Goal: Task Accomplishment & Management: Complete application form

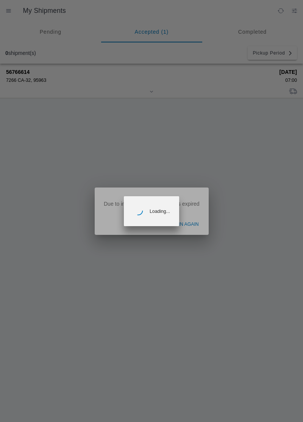
click at [28, 71] on ion-backdrop at bounding box center [151, 211] width 303 height 422
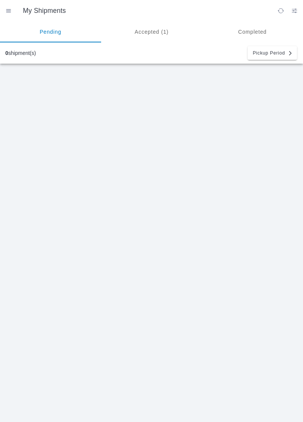
click at [158, 31] on ion-segment-button "Accepted (1)" at bounding box center [151, 31] width 101 height 21
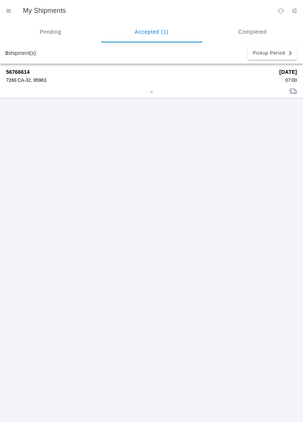
click at [25, 80] on div "7266 CA-32, 95963" at bounding box center [140, 80] width 268 height 5
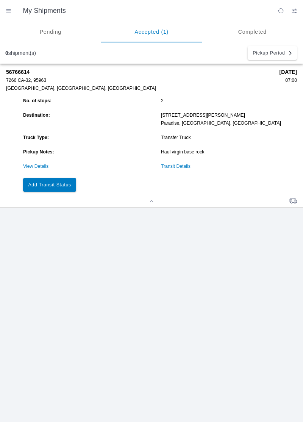
click at [64, 180] on button "Add Transit Status" at bounding box center [49, 185] width 53 height 14
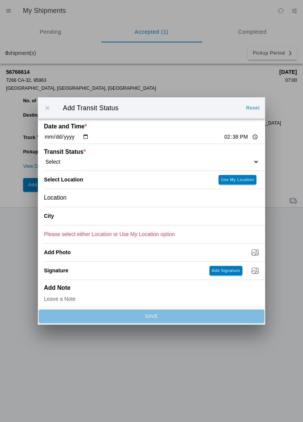
click at [55, 108] on button "button" at bounding box center [47, 108] width 16 height 16
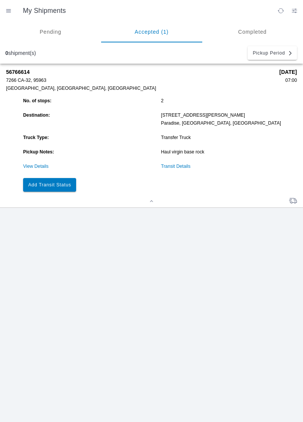
click at [177, 169] on link "Transit Details" at bounding box center [176, 166] width 30 height 5
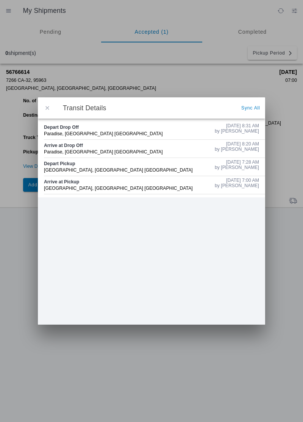
click at [47, 108] on span "button" at bounding box center [47, 108] width 7 height 7
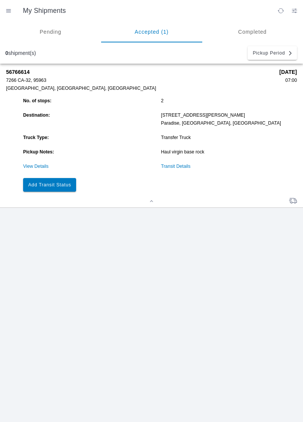
click at [0, 0] on slot "Add Transit Status" at bounding box center [0, 0] width 0 height 0
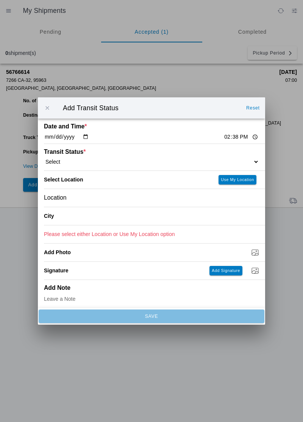
click at [224, 133] on input "14:38" at bounding box center [242, 137] width 36 height 8
type input "09:30"
click at [69, 160] on select "Select Arrive at Drop Off Arrive at Pickup Break Start Break Stop Depart Drop O…" at bounding box center [151, 161] width 215 height 7
select select "ARVPULOC"
click at [91, 198] on div "Location" at bounding box center [151, 198] width 215 height 18
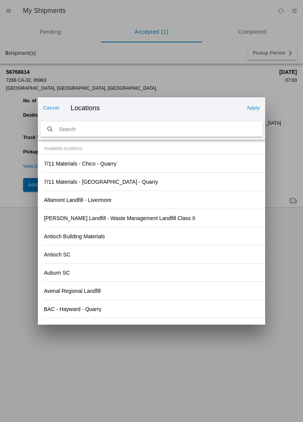
click at [177, 262] on div "Antioch SC" at bounding box center [151, 255] width 215 height 18
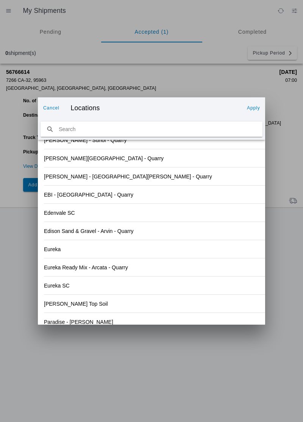
scroll to position [790, 0]
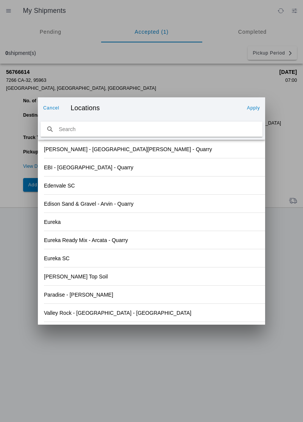
click at [0, 0] on slot "Valley Rock - Orland - Quarry" at bounding box center [0, 0] width 0 height 0
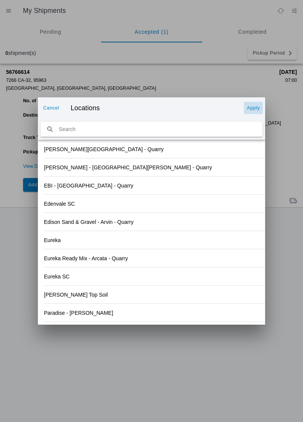
click at [0, 0] on slot "Apply" at bounding box center [0, 0] width 0 height 0
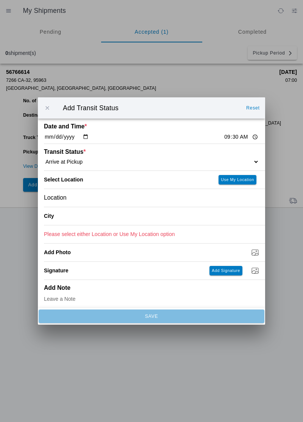
type input "Orland"
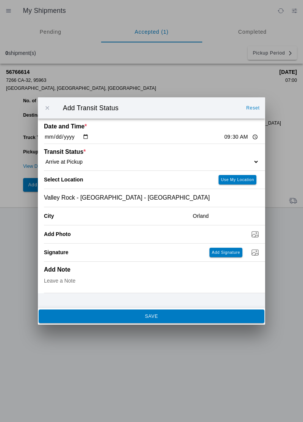
click at [0, 0] on slot "SAVE" at bounding box center [0, 0] width 0 height 0
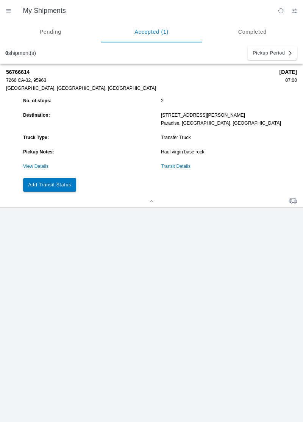
click at [61, 178] on button "Add Transit Status" at bounding box center [49, 185] width 53 height 14
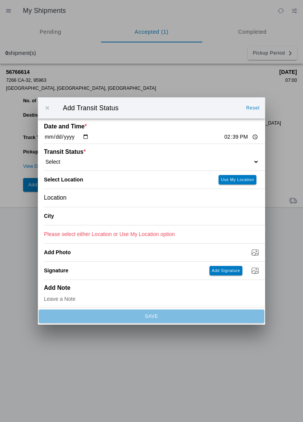
click at [233, 138] on input "14:39" at bounding box center [242, 137] width 36 height 8
type input "09:43"
click at [85, 162] on select "Select Arrive at Drop Off Arrive at Pickup Break Start Break Stop Depart Drop O…" at bounding box center [151, 161] width 215 height 7
select select "DPTPULOC"
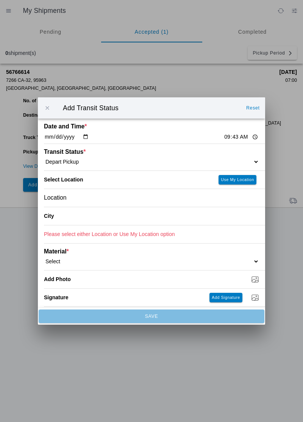
click at [95, 202] on div "Location" at bounding box center [151, 198] width 215 height 18
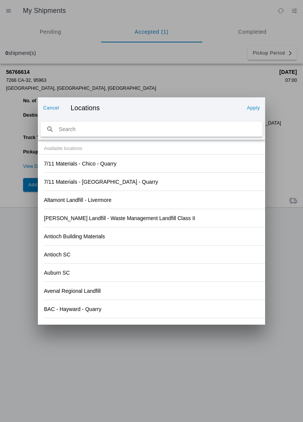
click at [199, 249] on div "Antioch SC" at bounding box center [151, 255] width 215 height 18
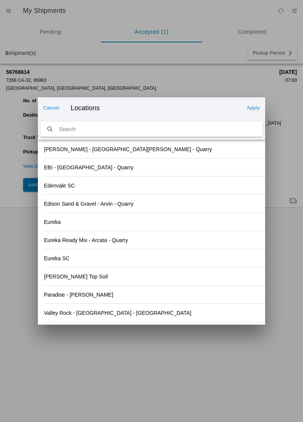
click at [114, 314] on div "Valley Rock - Orland - Quarry" at bounding box center [151, 313] width 215 height 18
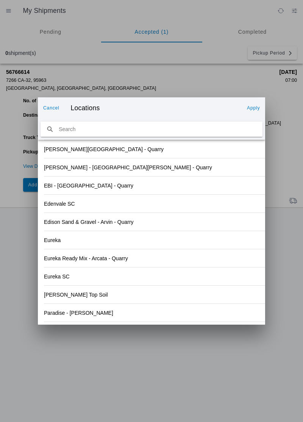
click at [0, 0] on slot "Apply" at bounding box center [0, 0] width 0 height 0
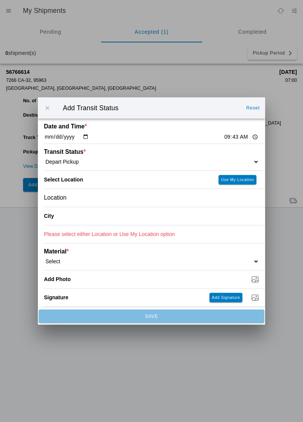
type input "Orland"
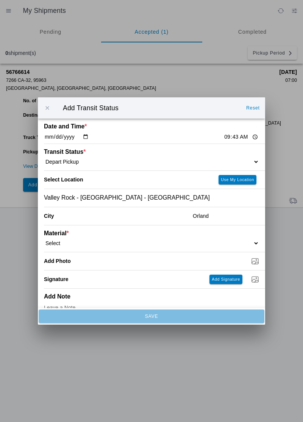
click at [86, 241] on select "Select 1" x 3" Rock 1" x 4" Rock 2" x 4" Rock Asphalt Cold Patch Backfill Spec …" at bounding box center [151, 243] width 215 height 7
select select "708651"
click at [89, 263] on input "Dump / Quarry Tag *" at bounding box center [154, 261] width 221 height 8
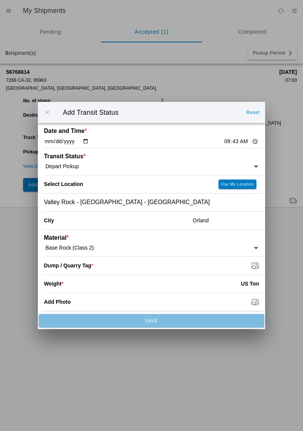
type input "C:\fakepath\17575403833671837908280364629564.jpg"
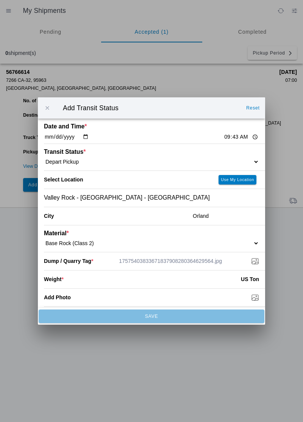
click at [98, 281] on input "number" at bounding box center [152, 279] width 177 height 17
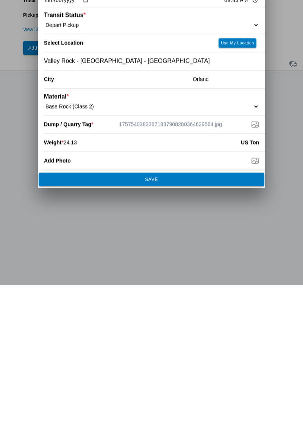
type input "24.13"
click at [183, 315] on span "SAVE" at bounding box center [152, 316] width 216 height 5
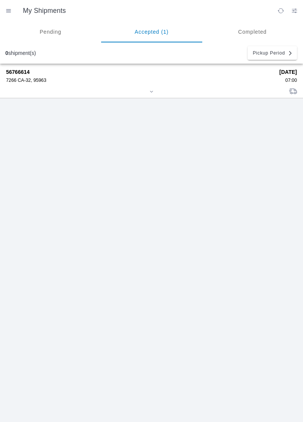
click at [36, 74] on strong "56766614" at bounding box center [140, 72] width 268 height 6
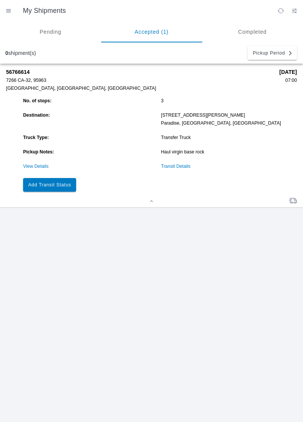
click at [63, 189] on button "Add Transit Status" at bounding box center [49, 185] width 53 height 14
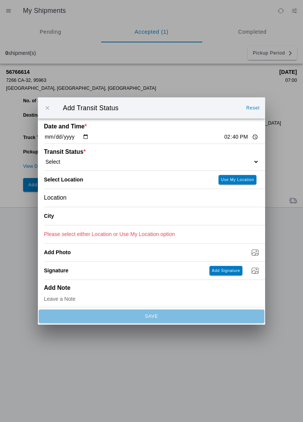
click at [224, 136] on input "14:40" at bounding box center [242, 137] width 36 height 8
type input "10:43"
click at [88, 159] on select "Select Arrive at Drop Off Arrive at Pickup Break Start Break Stop Depart Drop O…" at bounding box center [151, 161] width 215 height 7
select select "ARVDLVLOC"
click at [102, 198] on div "Location" at bounding box center [151, 198] width 215 height 18
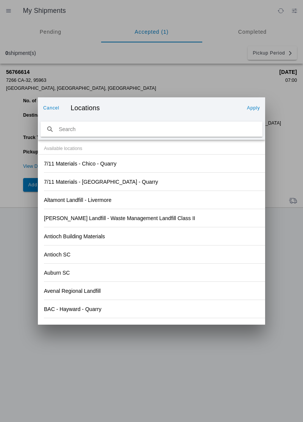
click at [208, 245] on div "Antioch Building Materials" at bounding box center [151, 236] width 215 height 18
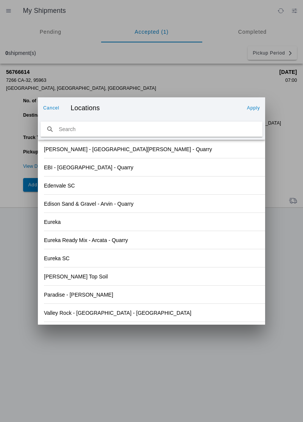
click at [116, 297] on div "Paradise - Clark Rd" at bounding box center [151, 295] width 215 height 18
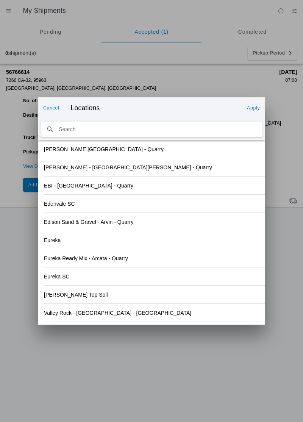
click at [252, 113] on button "Apply" at bounding box center [253, 108] width 19 height 12
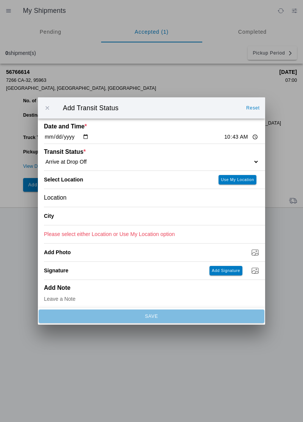
type input "Paradise"
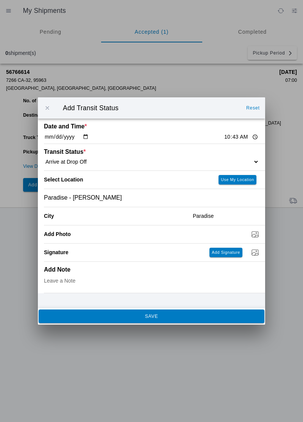
click at [180, 318] on span "SAVE" at bounding box center [152, 316] width 216 height 5
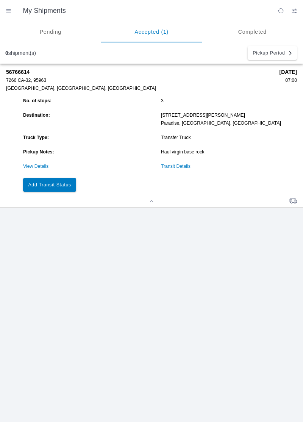
click at [0, 0] on slot "Add Transit Status" at bounding box center [0, 0] width 0 height 0
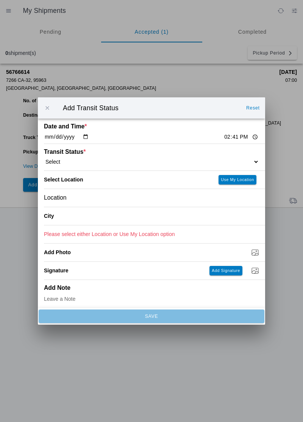
click at [224, 134] on input "14:41" at bounding box center [242, 137] width 36 height 8
type input "10:48"
click at [82, 161] on select "Select Arrive at Drop Off Arrive at Pickup Break Start Break Stop Depart Drop O…" at bounding box center [151, 161] width 215 height 7
select select "DPTDLVLOC"
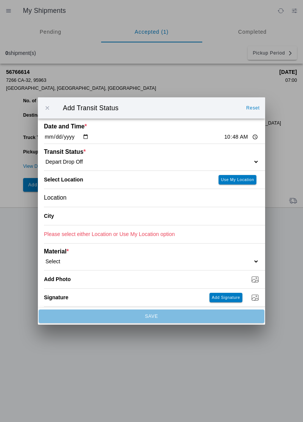
click at [100, 200] on div "Location" at bounding box center [151, 198] width 215 height 18
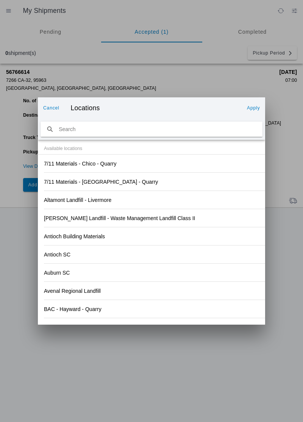
click at [207, 235] on div "Antioch Building Materials" at bounding box center [151, 236] width 215 height 18
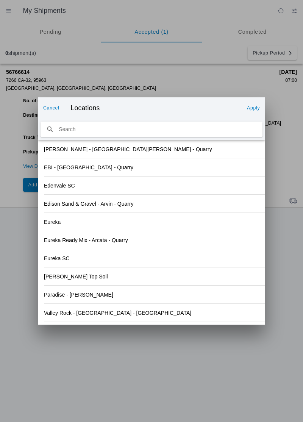
click at [119, 296] on div "Paradise - Clark Rd" at bounding box center [151, 295] width 215 height 18
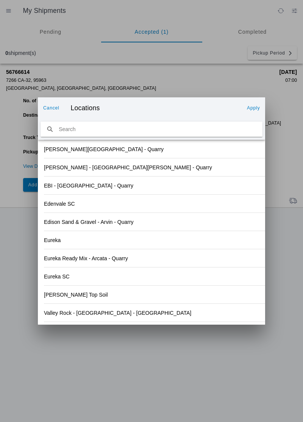
click at [0, 0] on slot "Apply" at bounding box center [0, 0] width 0 height 0
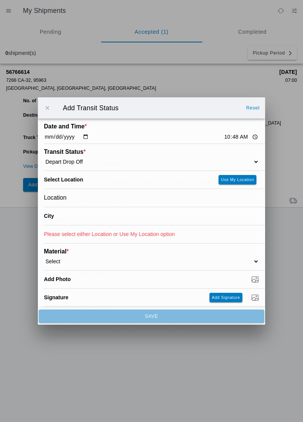
type input "Paradise"
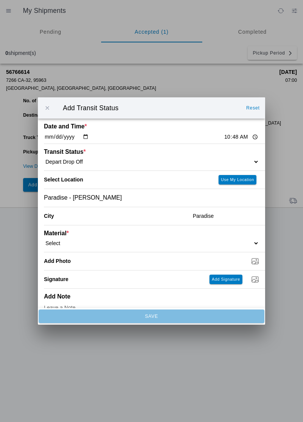
click at [84, 244] on select "Select 1" x 3" Rock 1" x 4" Rock 2" x 4" Rock Asphalt Cold Patch Backfill Spec …" at bounding box center [151, 243] width 215 height 7
select select "708651"
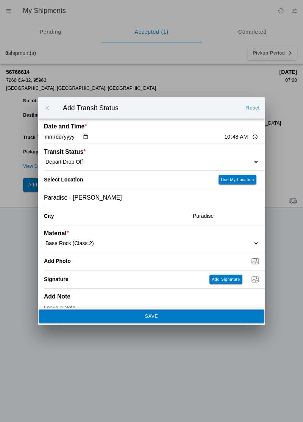
click at [164, 316] on span "SAVE" at bounding box center [152, 316] width 216 height 5
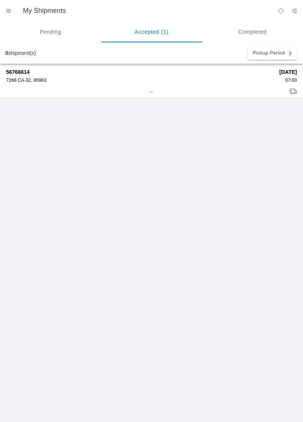
click at [22, 77] on div "56766614 7266 CA-32, 95963" at bounding box center [140, 76] width 268 height 14
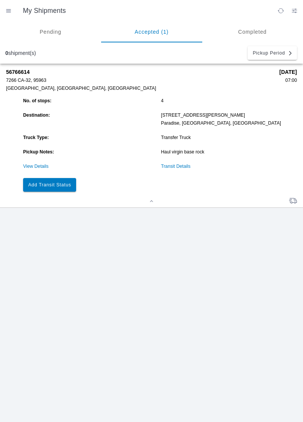
click at [59, 191] on button "Add Transit Status" at bounding box center [49, 185] width 53 height 14
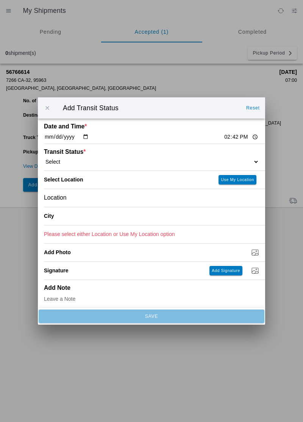
click at [224, 138] on input "14:42" at bounding box center [242, 137] width 36 height 8
type input "11:40"
click at [71, 160] on select "Select Arrive at Drop Off Arrive at Pickup Break Start Break Stop Depart Drop O…" at bounding box center [151, 161] width 215 height 7
select select "ARVPULOC"
click at [91, 199] on div "Location" at bounding box center [151, 198] width 215 height 18
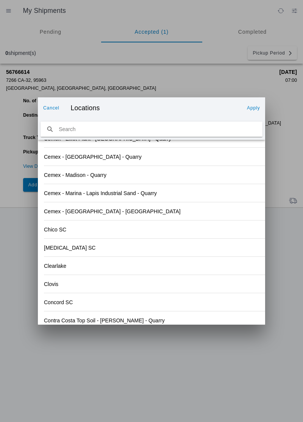
scroll to position [779, 0]
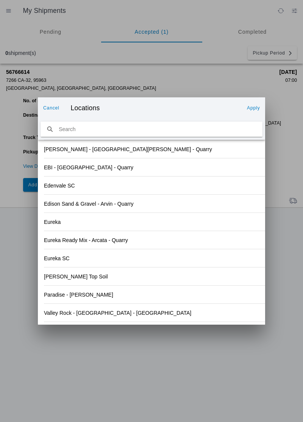
click at [191, 248] on div "Eureka Ready Mix - Arcata - Quarry" at bounding box center [151, 240] width 215 height 18
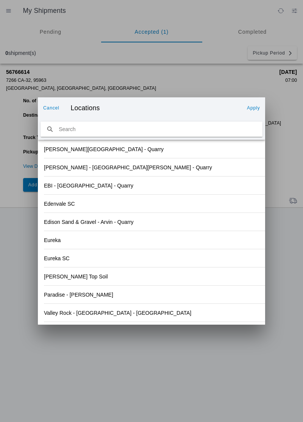
click at [100, 317] on div "Valley Rock - Orland - Quarry" at bounding box center [151, 313] width 215 height 18
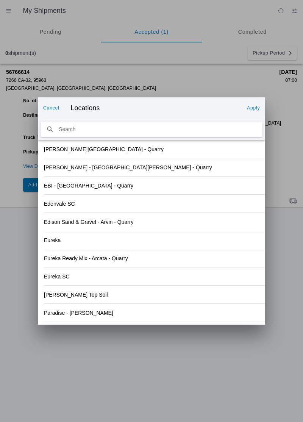
click at [253, 111] on button "Apply" at bounding box center [253, 108] width 19 height 12
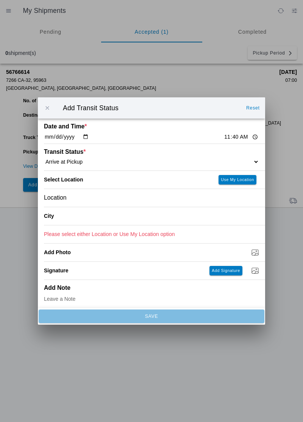
type input "Orland"
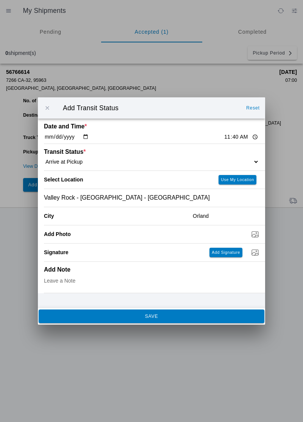
click at [140, 315] on span "SAVE" at bounding box center [152, 316] width 216 height 5
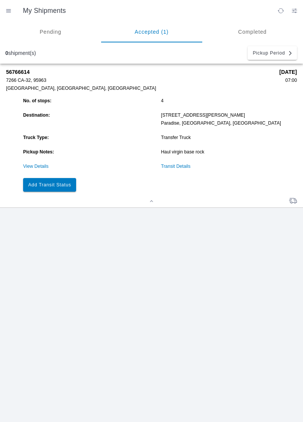
click at [58, 181] on button "Add Transit Status" at bounding box center [49, 185] width 53 height 14
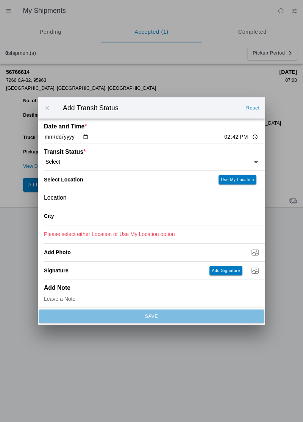
click at [224, 133] on div "Date and Time * 2025-09-10 14:42" at bounding box center [151, 131] width 215 height 25
click at [224, 136] on input "14:42" at bounding box center [242, 137] width 36 height 8
click at [44, 107] on span "button" at bounding box center [47, 108] width 7 height 7
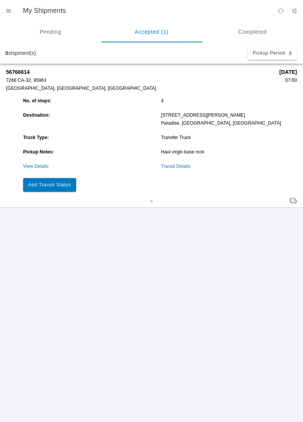
click at [182, 168] on link "Transit Details" at bounding box center [176, 166] width 30 height 5
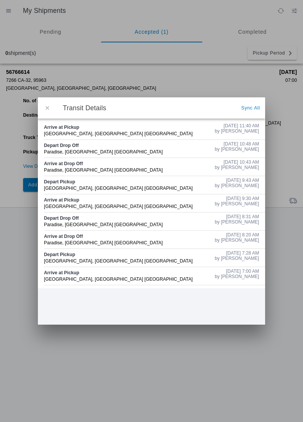
click at [43, 110] on button "button" at bounding box center [47, 108] width 16 height 16
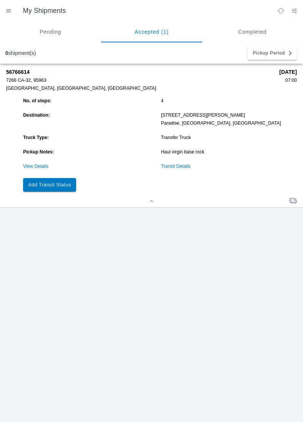
click at [0, 0] on slot "Add Transit Status" at bounding box center [0, 0] width 0 height 0
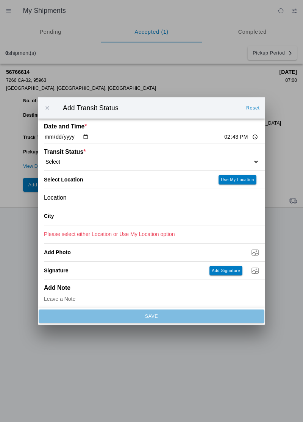
click at [224, 139] on input "14:43" at bounding box center [242, 137] width 36 height 8
type input "11:45"
click at [71, 159] on select "Select Arrive at Drop Off Arrive at Pickup Break Start Break Stop Depart Drop O…" at bounding box center [151, 161] width 215 height 7
select select "BREAKSTART"
click at [83, 200] on div "Location" at bounding box center [151, 198] width 215 height 18
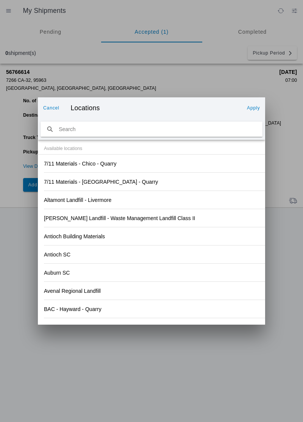
click at [200, 246] on div "Antioch SC" at bounding box center [151, 255] width 215 height 18
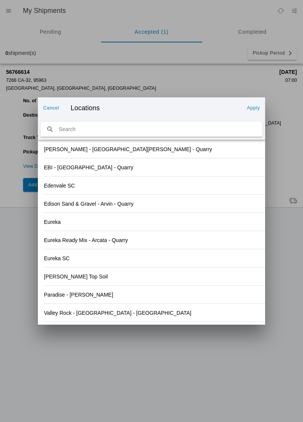
click at [124, 315] on div "Valley Rock - Orland - Quarry" at bounding box center [151, 313] width 215 height 18
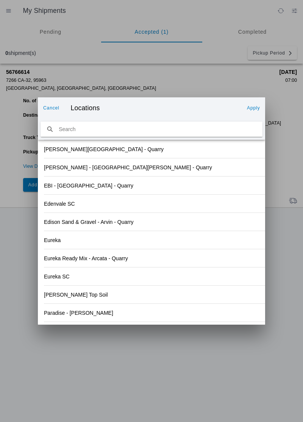
click at [0, 0] on slot "Apply" at bounding box center [0, 0] width 0 height 0
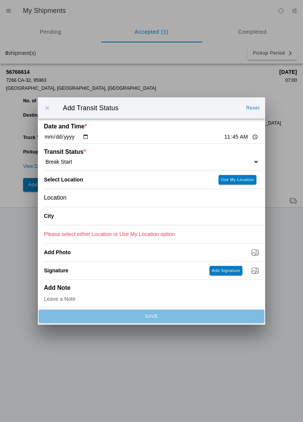
type input "Orland"
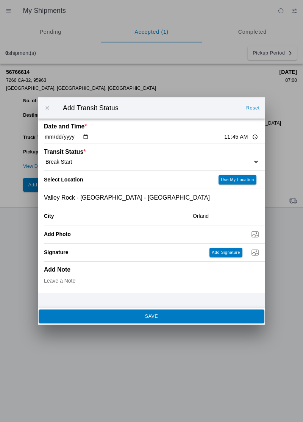
click at [136, 321] on button "SAVE" at bounding box center [152, 317] width 226 height 14
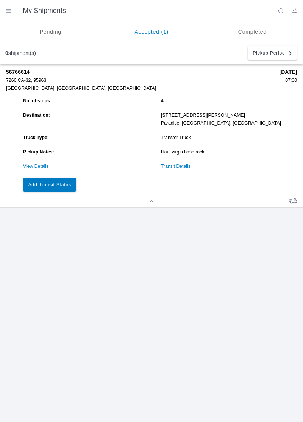
click at [0, 0] on slot "Add Transit Status" at bounding box center [0, 0] width 0 height 0
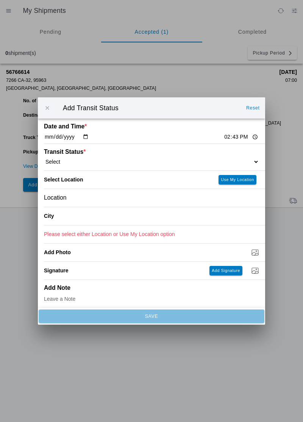
click at [224, 133] on input "14:43" at bounding box center [242, 137] width 36 height 8
type input "12:15"
click at [78, 162] on select "Select Arrive at Drop Off Arrive at Pickup Break Start Break Stop Depart Drop O…" at bounding box center [151, 161] width 215 height 7
select select "BREAKSTOP"
click at [90, 201] on div "Location" at bounding box center [151, 198] width 215 height 18
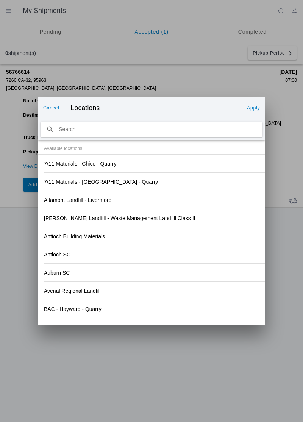
click at [193, 249] on div "Antioch SC" at bounding box center [151, 255] width 215 height 18
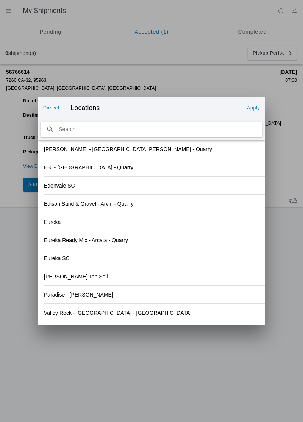
click at [115, 317] on div "Valley Rock - Orland - Quarry" at bounding box center [151, 313] width 215 height 18
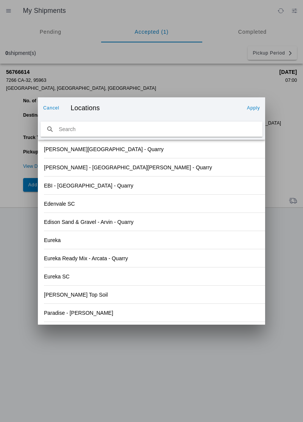
click at [0, 0] on slot "Apply" at bounding box center [0, 0] width 0 height 0
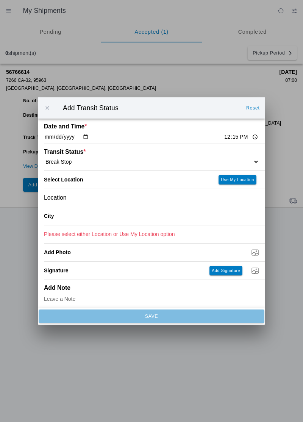
type input "Orland"
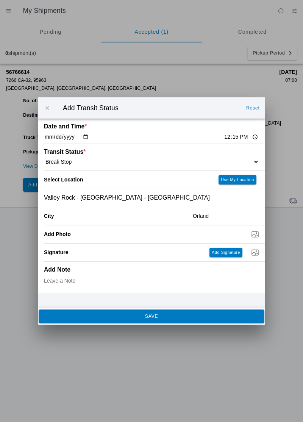
click at [138, 320] on button "SAVE" at bounding box center [152, 317] width 226 height 14
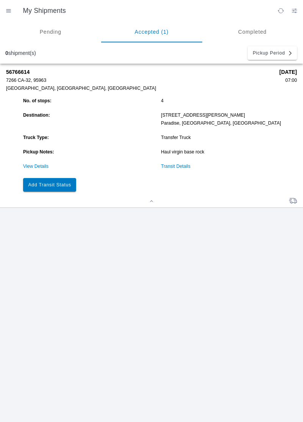
click at [0, 0] on slot "Add Transit Status" at bounding box center [0, 0] width 0 height 0
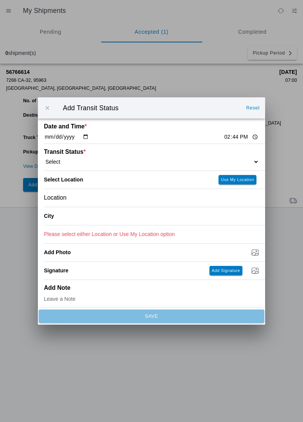
click at [225, 137] on input "14:44" at bounding box center [242, 137] width 36 height 8
type input "12:15"
click at [78, 160] on select "Select Arrive at Drop Off Arrive at Pickup Break Start Break Stop Depart Drop O…" at bounding box center [151, 161] width 215 height 7
select select "DPTPULOC"
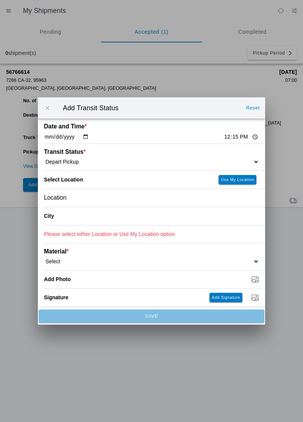
click at [89, 202] on div "Location" at bounding box center [151, 198] width 215 height 18
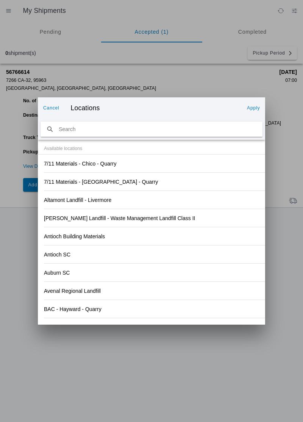
click at [179, 256] on div "Antioch SC" at bounding box center [151, 255] width 215 height 18
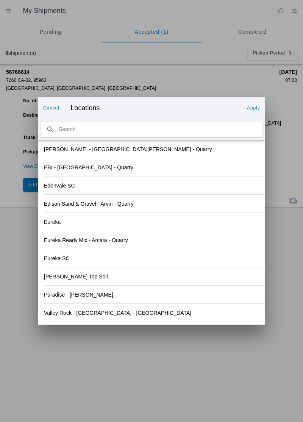
click at [123, 318] on div "Valley Rock - Orland - Quarry" at bounding box center [151, 313] width 215 height 18
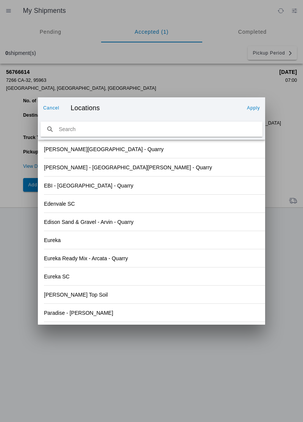
click at [253, 111] on button "Apply" at bounding box center [253, 108] width 19 height 12
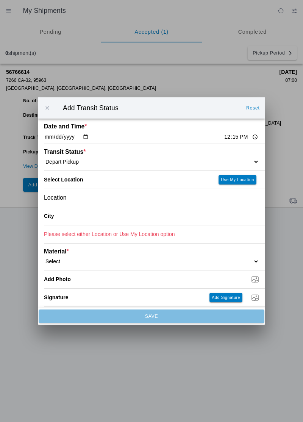
type input "Orland"
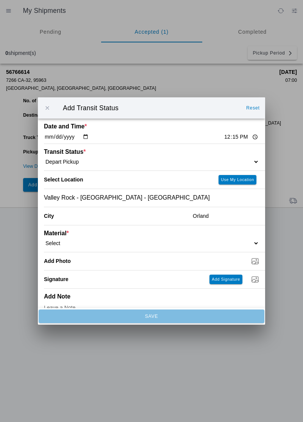
click at [62, 243] on select "Select 1" x 3" Rock 1" x 4" Rock 2" x 4" Rock Asphalt Cold Patch Backfill Spec …" at bounding box center [151, 243] width 215 height 7
select select "708651"
click at [95, 260] on input "Dump / Quarry Tag *" at bounding box center [154, 261] width 221 height 8
click at [95, 246] on select "Select 1" x 3" Rock 1" x 4" Rock 2" x 4" Rock Asphalt Cold Patch Backfill Spec …" at bounding box center [151, 243] width 215 height 7
click at [95, 263] on input "Dump / Quarry Tag *" at bounding box center [154, 261] width 221 height 8
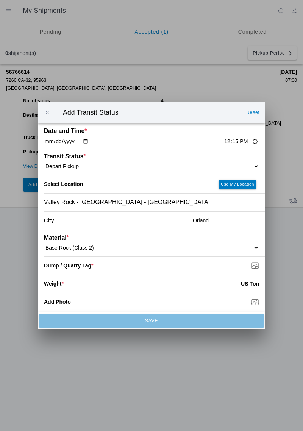
type input "C:\fakepath\17575407355455535041294390157582.jpg"
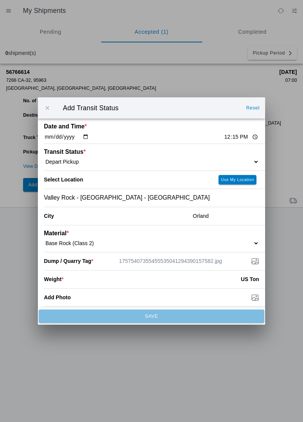
click at [85, 277] on input "number" at bounding box center [152, 279] width 177 height 17
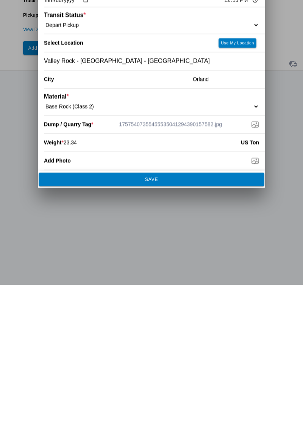
type input "23.34"
click at [180, 319] on button "SAVE" at bounding box center [152, 317] width 226 height 14
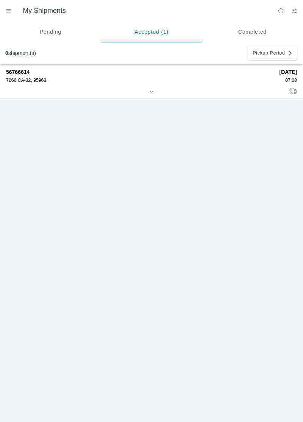
click at [22, 76] on div "56766614 7266 CA-32, 95963" at bounding box center [140, 76] width 268 height 14
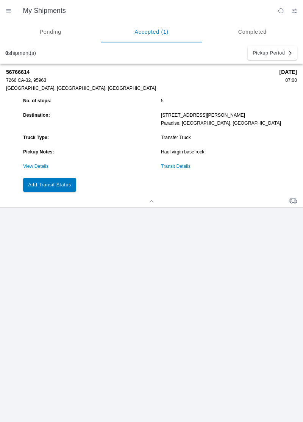
click at [174, 168] on link "Transit Details" at bounding box center [176, 166] width 30 height 5
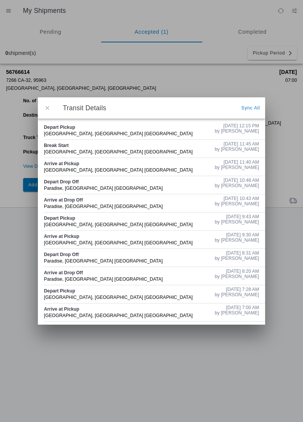
click at [47, 109] on span "button" at bounding box center [47, 108] width 7 height 7
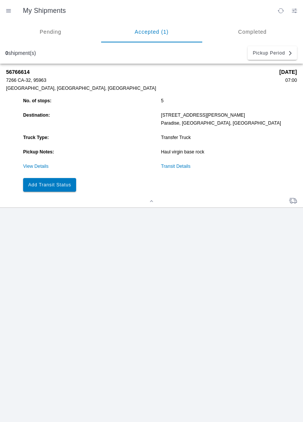
click at [0, 0] on slot "Add Transit Status" at bounding box center [0, 0] width 0 height 0
click at [53, 189] on button "Add Transit Status" at bounding box center [49, 185] width 53 height 14
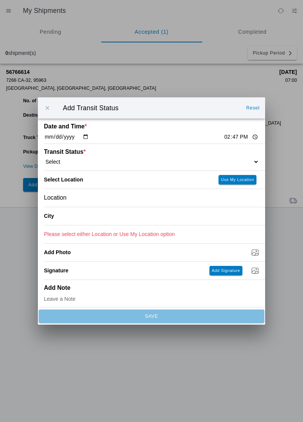
click at [224, 136] on input "14:47" at bounding box center [242, 137] width 36 height 8
type input "13:08"
click at [78, 161] on select "Select Arrive at Drop Off Arrive at Pickup Break Start Break Stop Depart Drop O…" at bounding box center [151, 161] width 215 height 7
click at [74, 161] on select "Select Arrive at Drop Off Arrive at Pickup Break Start Break Stop Depart Drop O…" at bounding box center [151, 161] width 215 height 7
select select "ARVDLVLOC"
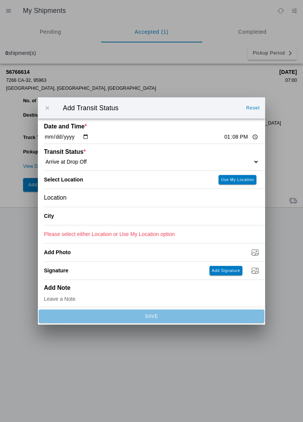
click at [98, 198] on div "Location" at bounding box center [151, 198] width 215 height 18
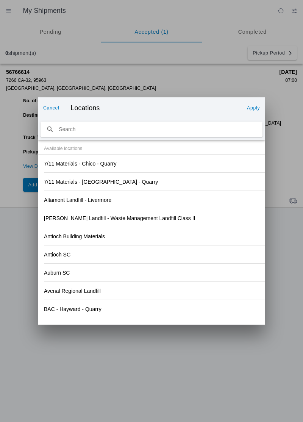
click at [193, 253] on div "Antioch SC" at bounding box center [151, 255] width 215 height 18
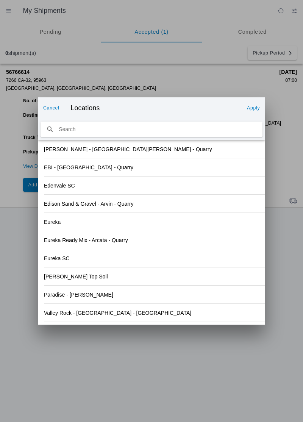
click at [106, 296] on div "Paradise - Clark Rd" at bounding box center [151, 295] width 215 height 18
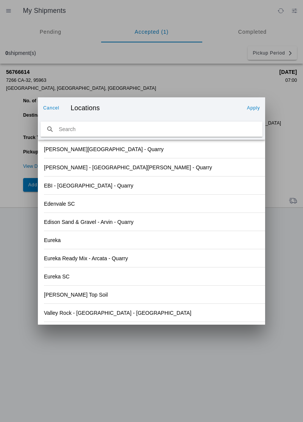
click at [252, 111] on button "Apply" at bounding box center [253, 108] width 19 height 12
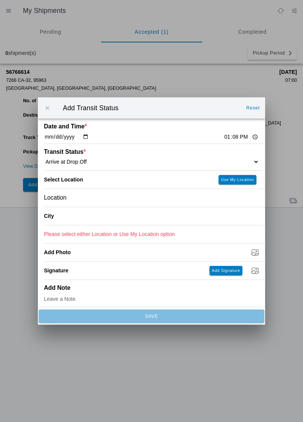
type input "Paradise"
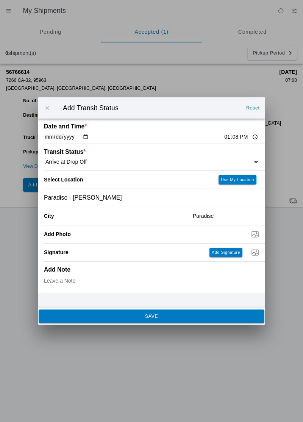
click at [106, 322] on button "SAVE" at bounding box center [152, 317] width 226 height 14
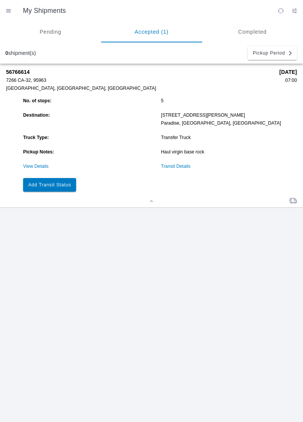
click at [182, 164] on link "Transit Details" at bounding box center [176, 166] width 30 height 5
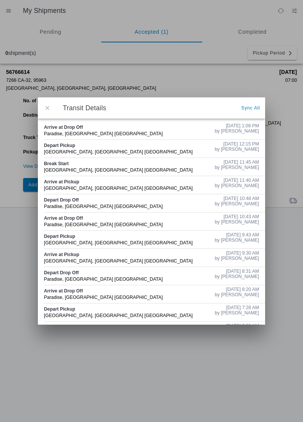
click at [47, 111] on span "button" at bounding box center [47, 108] width 7 height 7
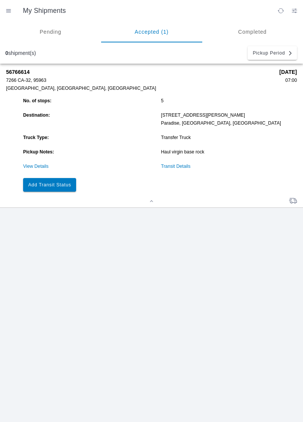
click at [0, 0] on slot "Add Transit Status" at bounding box center [0, 0] width 0 height 0
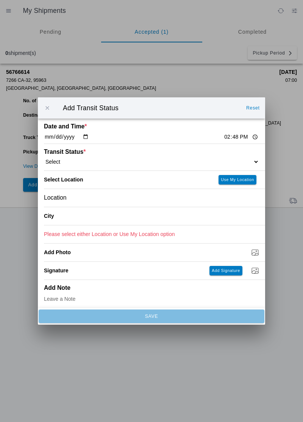
click at [224, 135] on input "14:48" at bounding box center [242, 137] width 36 height 8
type input "13:18"
click at [84, 162] on select "Select Arrive at Drop Off Arrive at Pickup Break Start Break Stop Depart Drop O…" at bounding box center [151, 161] width 215 height 7
select select "DPTDLVLOC"
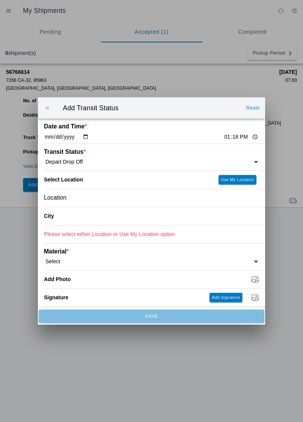
click at [111, 199] on div "Location" at bounding box center [151, 198] width 215 height 18
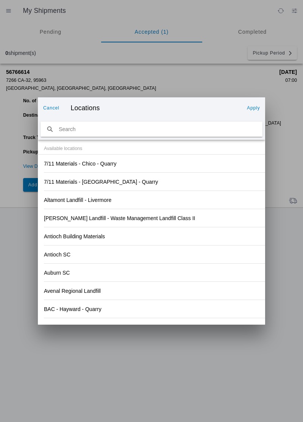
click at [190, 230] on div "Antioch Building Materials" at bounding box center [151, 236] width 215 height 18
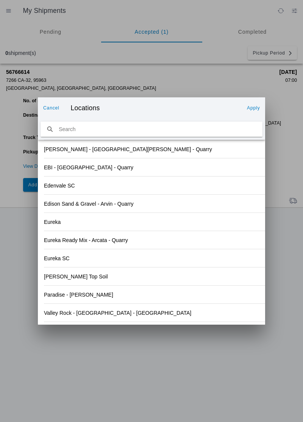
click at [105, 297] on div "Paradise - Clark Rd" at bounding box center [151, 295] width 215 height 18
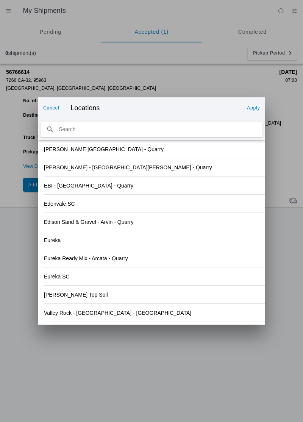
click at [0, 0] on slot "Apply" at bounding box center [0, 0] width 0 height 0
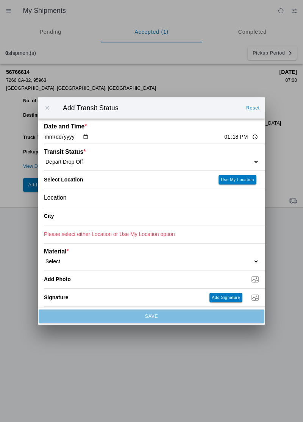
type input "Paradise"
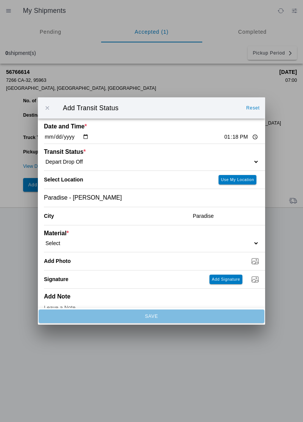
click at [84, 244] on select "Select 1" x 3" Rock 1" x 4" Rock 2" x 4" Rock Asphalt Cold Patch Backfill Spec …" at bounding box center [151, 243] width 215 height 7
select select "708651"
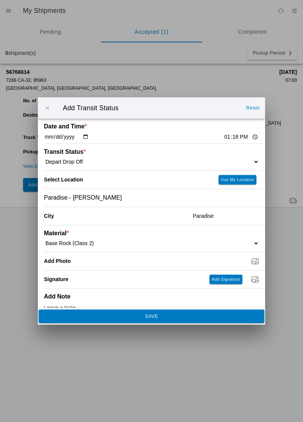
click at [121, 315] on span "SAVE" at bounding box center [152, 316] width 216 height 5
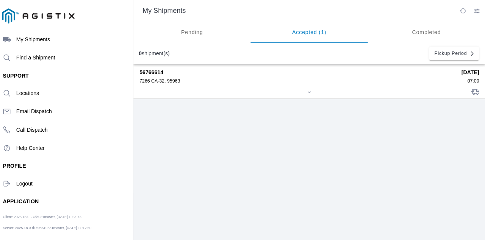
scroll to position [0, 0]
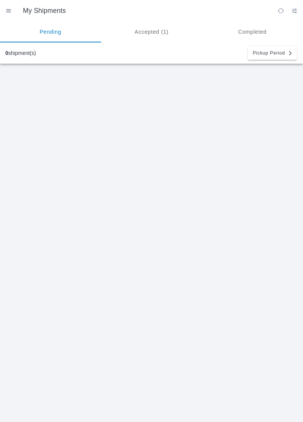
click at [101, 31] on ion-segment-button "Accepted (1)" at bounding box center [50, 31] width 101 height 21
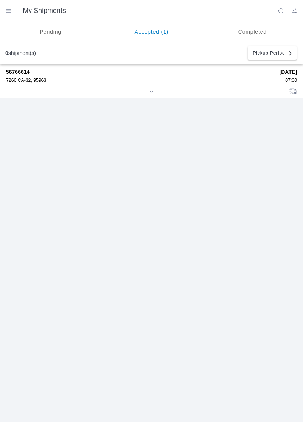
click at [35, 81] on div "7266 CA-32, 95963" at bounding box center [140, 80] width 268 height 5
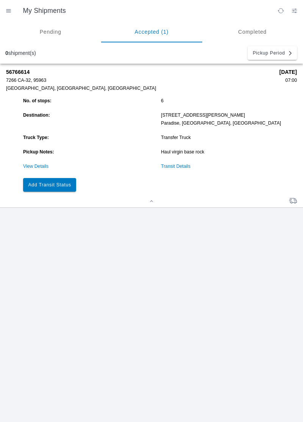
click at [181, 168] on link "Transit Details" at bounding box center [176, 166] width 30 height 5
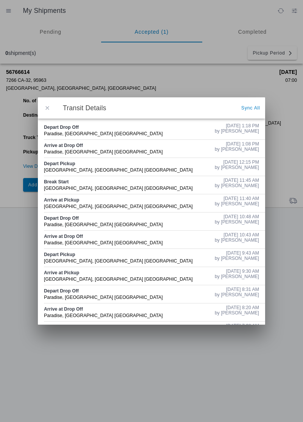
click at [50, 106] on span "button" at bounding box center [47, 108] width 7 height 7
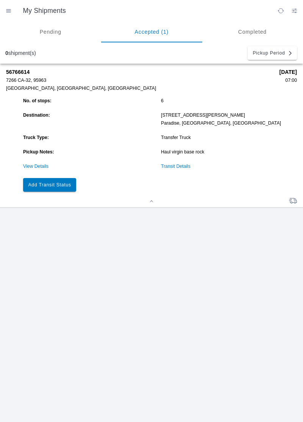
click at [58, 189] on button "Add Transit Status" at bounding box center [49, 185] width 53 height 14
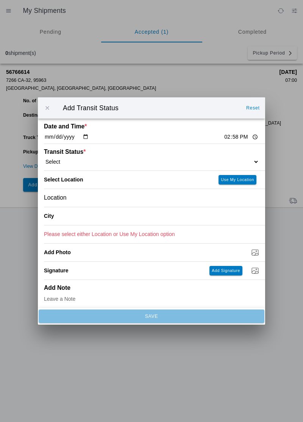
click at [224, 139] on input "14:58" at bounding box center [242, 137] width 36 height 8
type input "14:00"
click at [78, 162] on select "Select Arrive at Drop Off Arrive at Pickup Break Start Break Stop Depart Drop O…" at bounding box center [151, 161] width 215 height 7
select select "ARVPULOC"
click at [89, 198] on div "Location" at bounding box center [151, 198] width 215 height 18
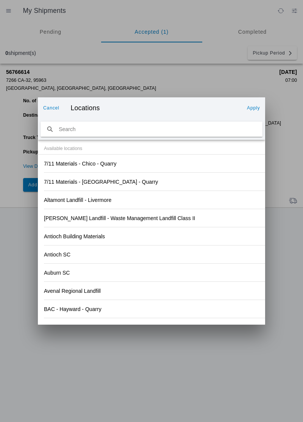
click at [190, 244] on div "Antioch Building Materials" at bounding box center [151, 236] width 215 height 18
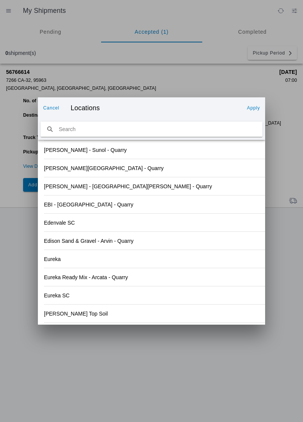
scroll to position [790, 0]
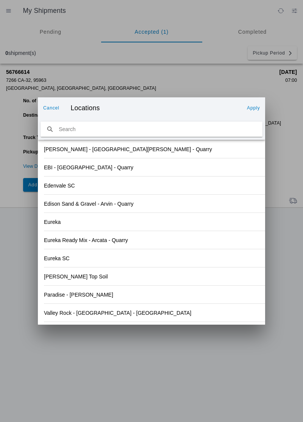
click at [128, 318] on div "Valley Rock - Orland - Quarry" at bounding box center [151, 313] width 215 height 18
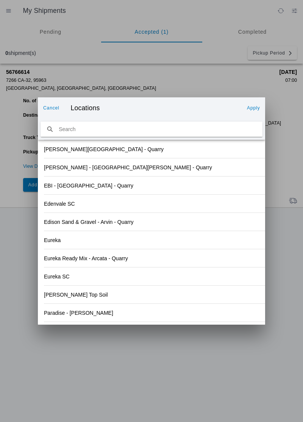
click at [253, 111] on button "Apply" at bounding box center [253, 108] width 19 height 12
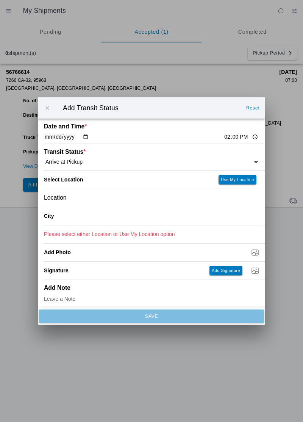
type input "Orland"
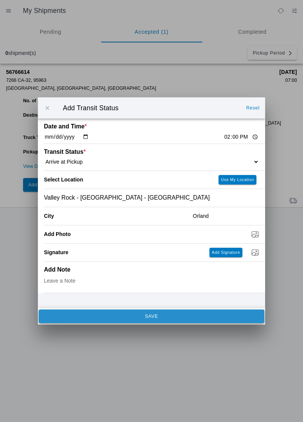
click at [114, 321] on button "SAVE" at bounding box center [152, 317] width 226 height 14
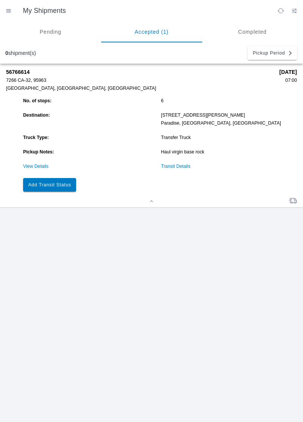
click at [61, 190] on button "Add Transit Status" at bounding box center [49, 185] width 53 height 14
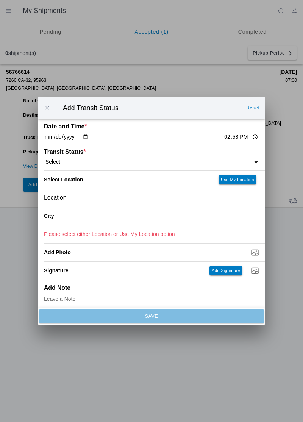
click at [224, 138] on input "14:58" at bounding box center [242, 137] width 36 height 8
type input "14:06"
click at [74, 163] on select "Select Arrive at Drop Off Arrive at Pickup Break Start Break Stop Depart Drop O…" at bounding box center [151, 161] width 215 height 7
select select "DPTPULOC"
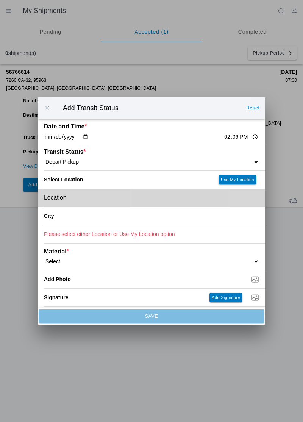
click at [89, 200] on div "Location" at bounding box center [151, 198] width 215 height 18
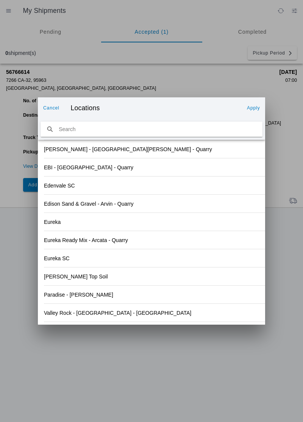
click at [186, 255] on div "Eureka SC" at bounding box center [151, 258] width 215 height 18
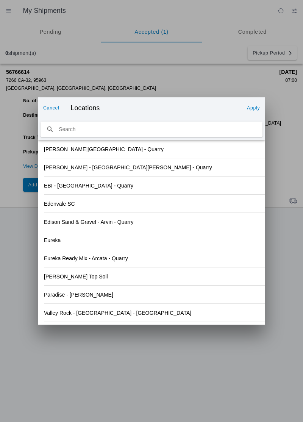
click at [0, 0] on slot "Valley Rock - Orland - Quarry" at bounding box center [0, 0] width 0 height 0
click at [0, 0] on slot "Apply" at bounding box center [0, 0] width 0 height 0
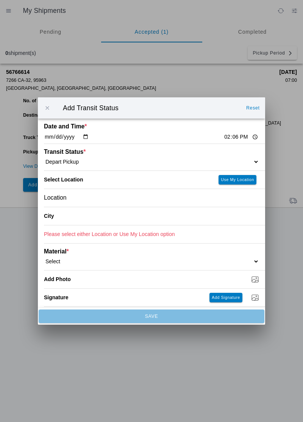
type input "Orland"
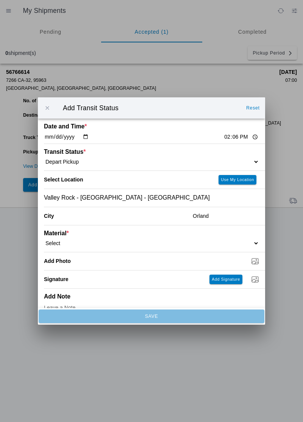
click at [77, 245] on select "Select 1" x 3" Rock 1" x 4" Rock 2" x 4" Rock Asphalt Cold Patch Backfill Spec …" at bounding box center [151, 243] width 215 height 7
select select "708651"
click at [107, 263] on input "Dump / Quarry Tag *" at bounding box center [154, 261] width 221 height 8
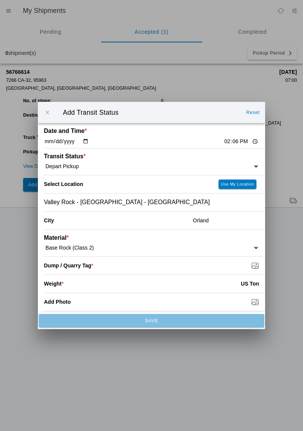
type input "C:\fakepath\1757541551473241230302932578273.jpg"
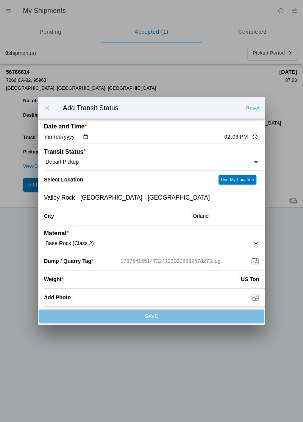
click at [77, 285] on input "number" at bounding box center [152, 279] width 177 height 17
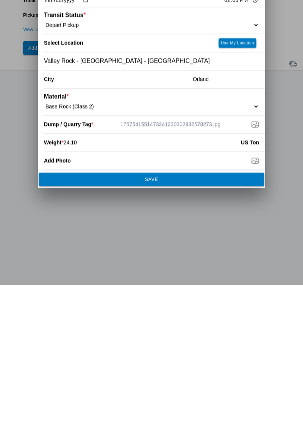
type input "24.10"
click at [114, 313] on button "SAVE" at bounding box center [152, 317] width 226 height 14
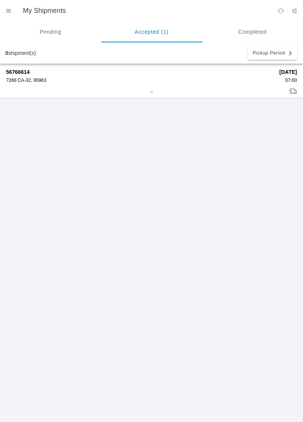
click at [32, 79] on div "7266 CA-32, 95963" at bounding box center [140, 80] width 268 height 5
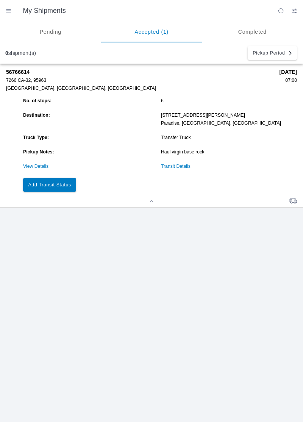
click at [0, 0] on slot "Add Transit Status" at bounding box center [0, 0] width 0 height 0
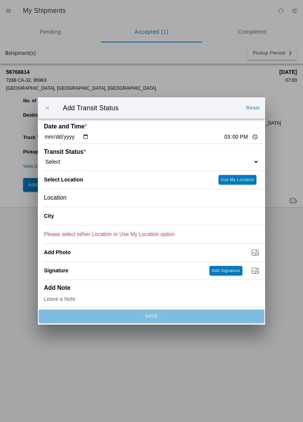
click at [224, 135] on input "15:00" at bounding box center [242, 137] width 36 height 8
type input "14:58"
click at [76, 163] on select "Select Arrive at Drop Off Arrive at Pickup Break Start Break Stop Depart Drop O…" at bounding box center [151, 161] width 215 height 7
select select "ARVDLVLOC"
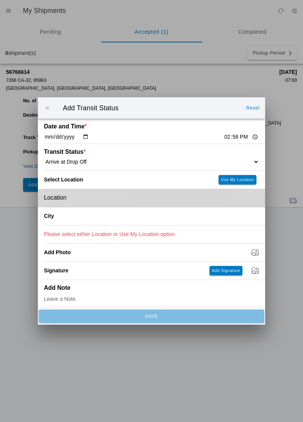
click at [76, 203] on div "Location" at bounding box center [151, 198] width 215 height 18
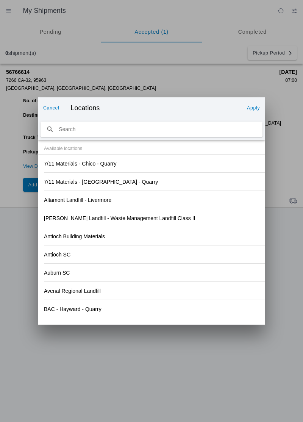
click at [204, 246] on div "Antioch SC" at bounding box center [151, 255] width 215 height 18
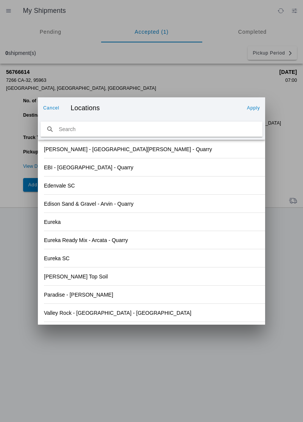
click at [127, 297] on div "Paradise - Clark Rd" at bounding box center [151, 295] width 215 height 18
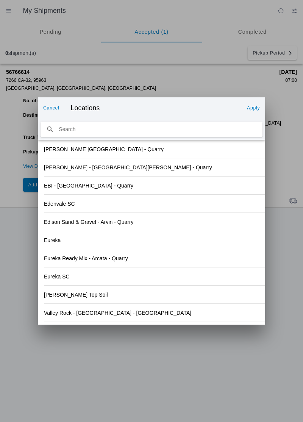
click at [252, 112] on button "Apply" at bounding box center [253, 108] width 19 height 12
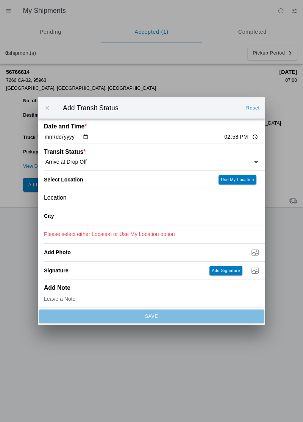
type input "Paradise"
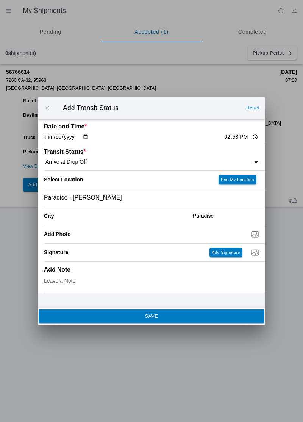
click at [0, 0] on slot "SAVE" at bounding box center [0, 0] width 0 height 0
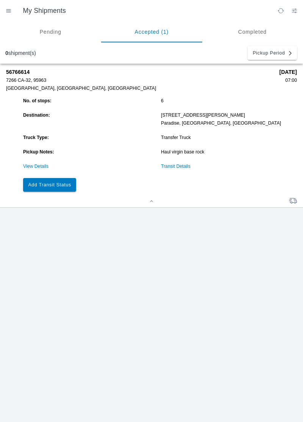
click at [0, 0] on slot "Add Transit Status" at bounding box center [0, 0] width 0 height 0
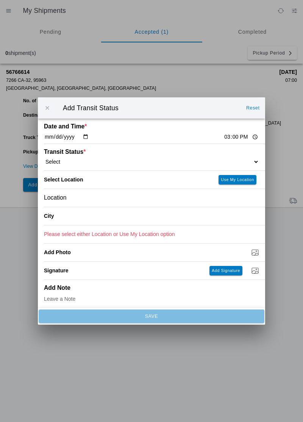
click at [224, 137] on input "15:00" at bounding box center [242, 137] width 36 height 8
type input "15:08"
click at [78, 161] on select "Select Arrive at Drop Off Arrive at Pickup Break Start Break Stop Depart Drop O…" at bounding box center [151, 161] width 215 height 7
select select "DPTDLVLOC"
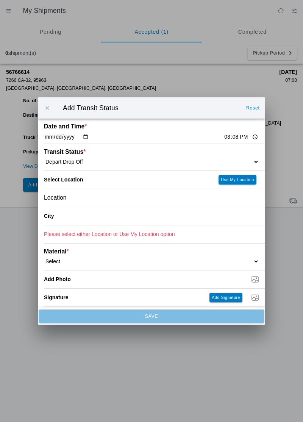
click at [119, 205] on div "Location" at bounding box center [151, 198] width 215 height 18
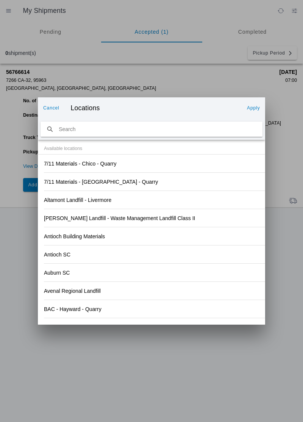
click at [174, 255] on div "Antioch SC" at bounding box center [151, 255] width 215 height 18
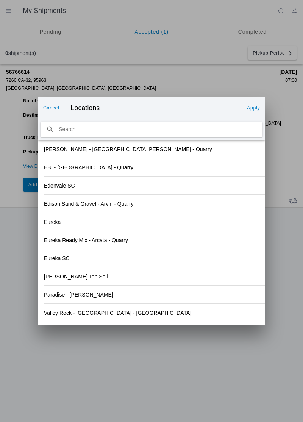
click at [122, 296] on div "Paradise - Clark Rd" at bounding box center [151, 295] width 215 height 18
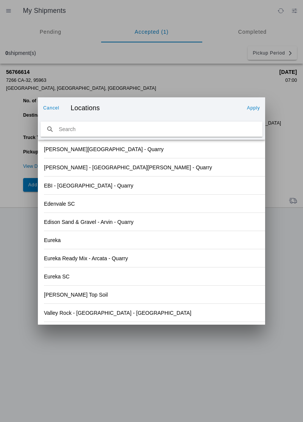
click at [0, 0] on slot "Apply" at bounding box center [0, 0] width 0 height 0
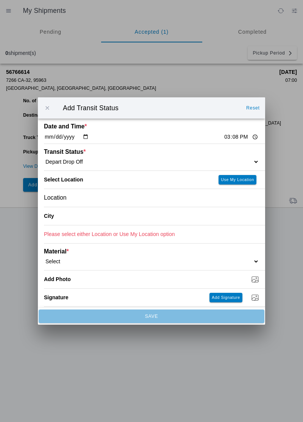
type input "Paradise"
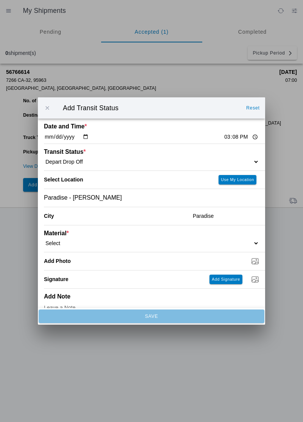
click at [80, 240] on select "Select 1" x 3" Rock 1" x 4" Rock 2" x 4" Rock Asphalt Cold Patch Backfill Spec …" at bounding box center [151, 243] width 215 height 7
select select "708651"
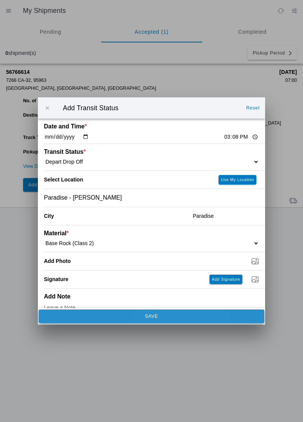
click at [155, 320] on button "SAVE" at bounding box center [152, 317] width 226 height 14
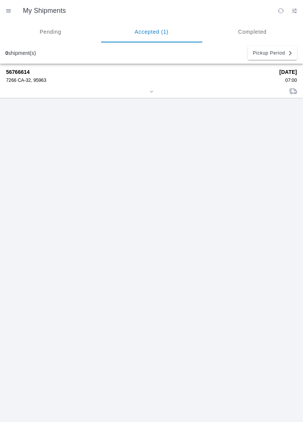
click at [43, 80] on div "7266 CA-32, 95963" at bounding box center [140, 80] width 268 height 5
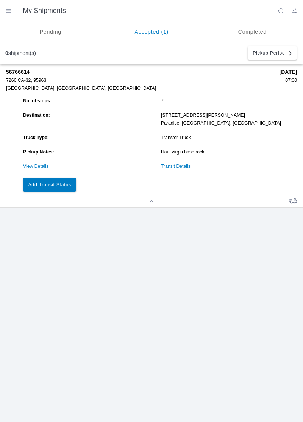
click at [176, 166] on link "Transit Details" at bounding box center [176, 166] width 30 height 5
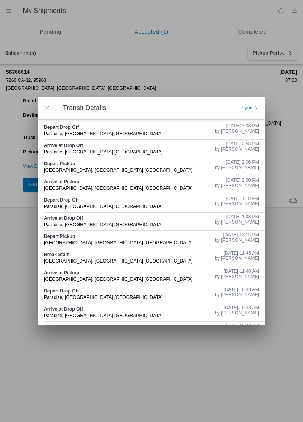
click at [48, 106] on span "button" at bounding box center [47, 108] width 7 height 7
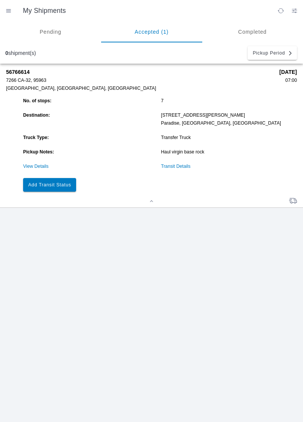
click at [0, 0] on slot "Add Transit Status" at bounding box center [0, 0] width 0 height 0
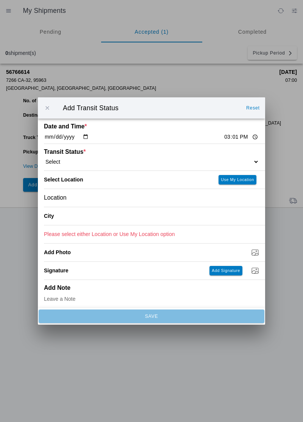
click at [224, 134] on input "15:01" at bounding box center [242, 137] width 36 height 8
type input "16:00"
click at [88, 164] on select "Select Arrive at Drop Off Arrive at Pickup Break Start Break Stop Depart Drop O…" at bounding box center [151, 161] width 215 height 7
select select "DELIVRED"
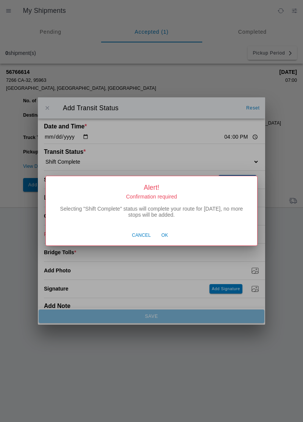
click at [164, 235] on span "Ok" at bounding box center [164, 235] width 7 height 7
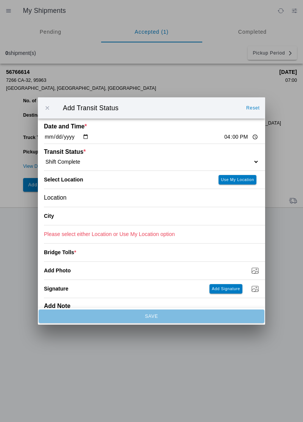
click at [92, 201] on div "Location" at bounding box center [151, 198] width 215 height 18
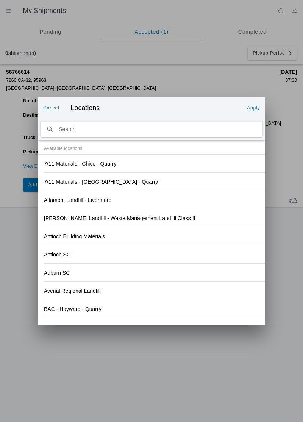
click at [191, 243] on div "Antioch Building Materials" at bounding box center [151, 236] width 215 height 18
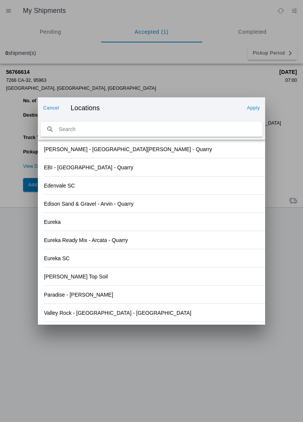
click at [124, 317] on div "Valley Rock - Orland - Quarry" at bounding box center [151, 313] width 215 height 18
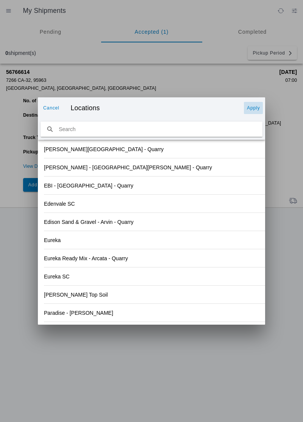
click at [0, 0] on slot "Apply" at bounding box center [0, 0] width 0 height 0
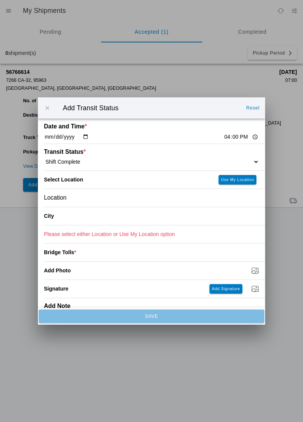
type input "Orland"
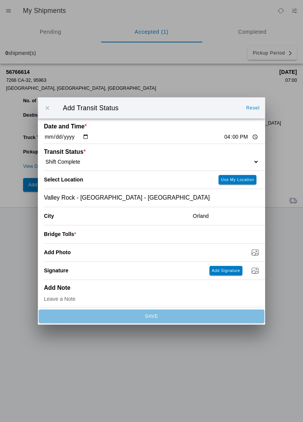
click at [80, 236] on input "number" at bounding box center [167, 234] width 183 height 17
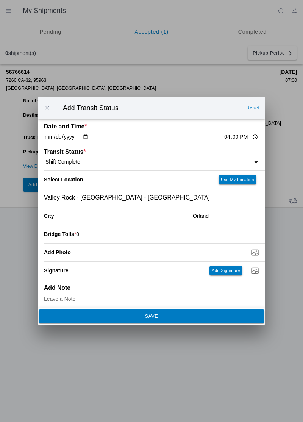
type input "0"
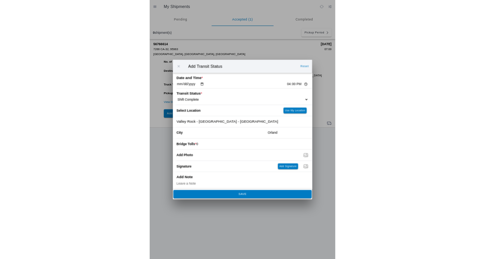
scroll to position [3, 0]
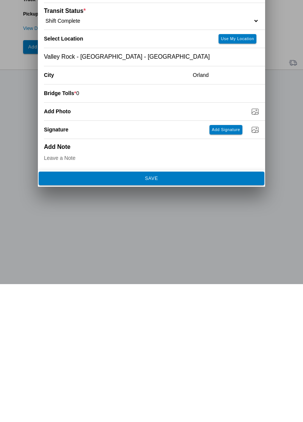
click at [174, 318] on span "SAVE" at bounding box center [152, 316] width 216 height 5
